Goal: Task Accomplishment & Management: Complete application form

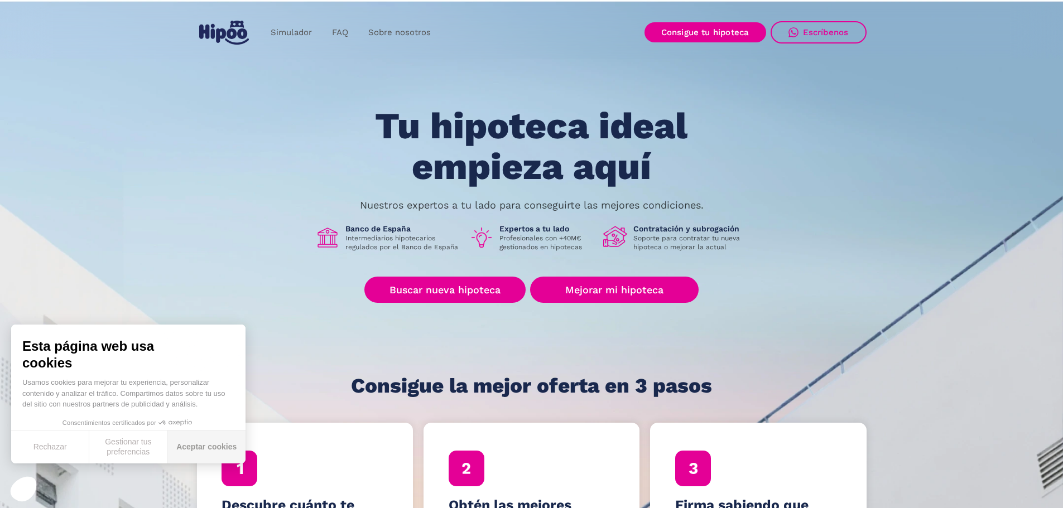
click at [186, 447] on button "Aceptar cookies" at bounding box center [206, 447] width 78 height 33
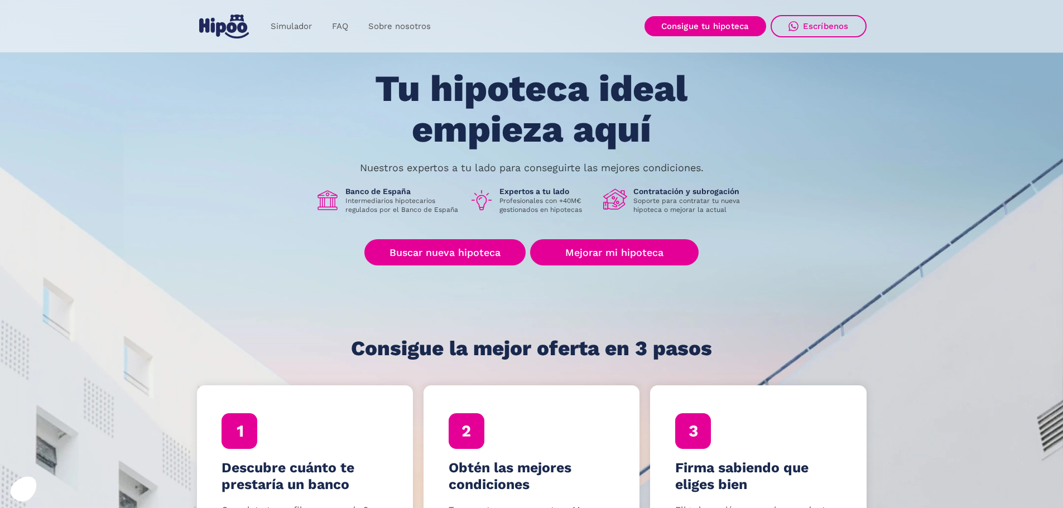
scroll to position [112, 0]
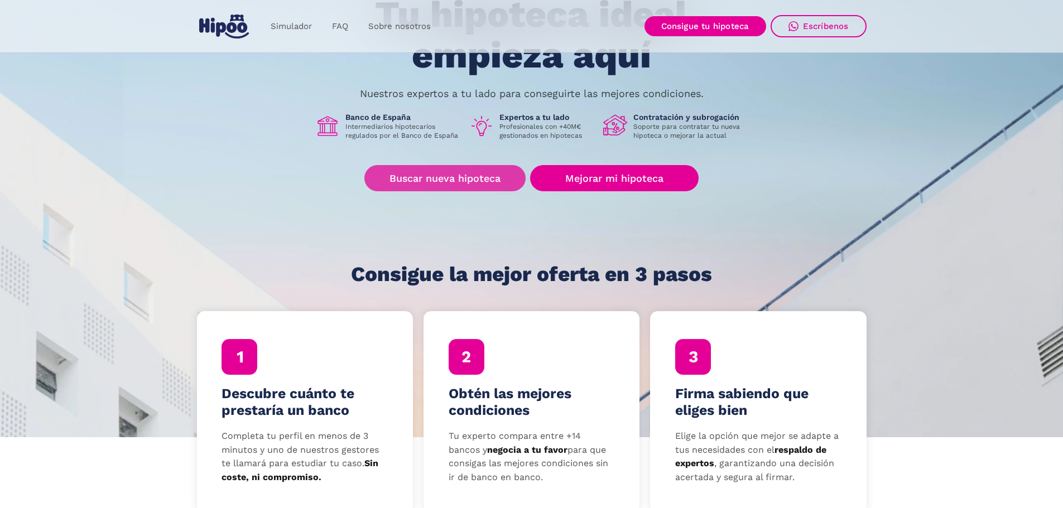
click at [452, 183] on link "Buscar nueva hipoteca" at bounding box center [444, 178] width 161 height 26
click at [456, 177] on link "Buscar nueva hipoteca" at bounding box center [444, 178] width 161 height 26
